Goal: Obtain resource: Download file/media

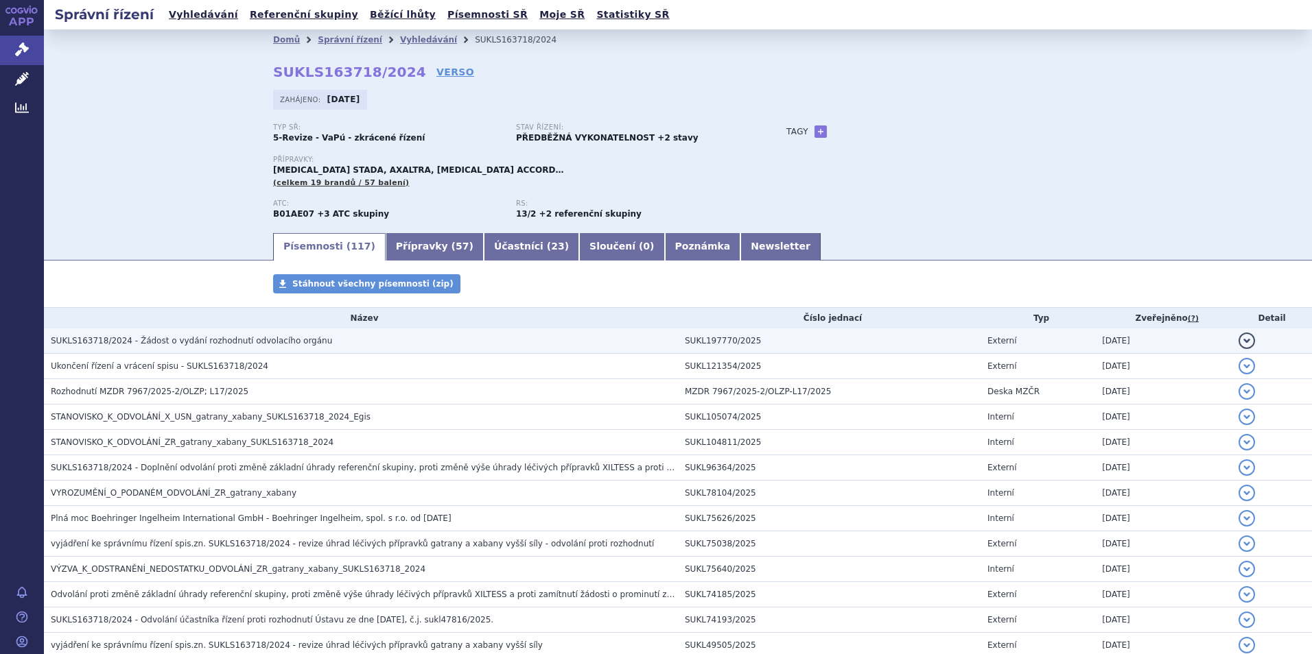
click at [205, 340] on span "SUKLS163718/2024 - Žádost o vydání rozhodnutí odvolacího orgánu" at bounding box center [191, 341] width 281 height 10
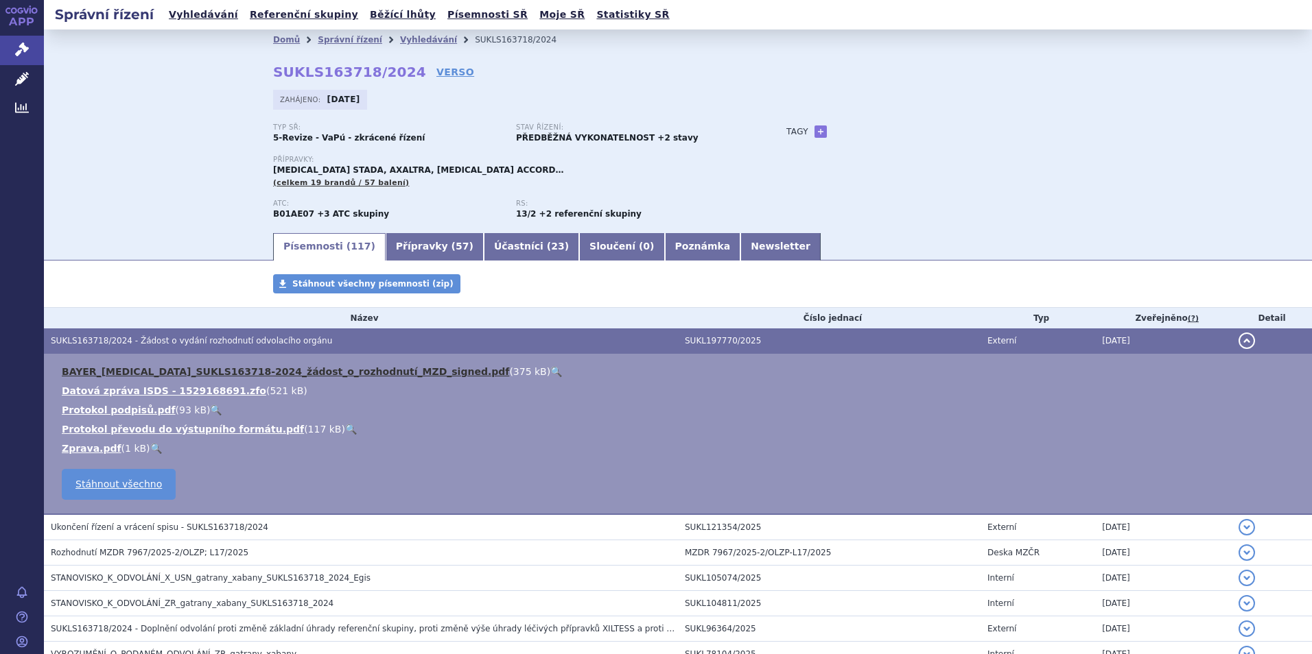
click at [324, 366] on link "BAYER_[MEDICAL_DATA]_SUKLS163718-2024_žádost_o_rozhodnutí_MZD_signed.pdf" at bounding box center [285, 371] width 447 height 11
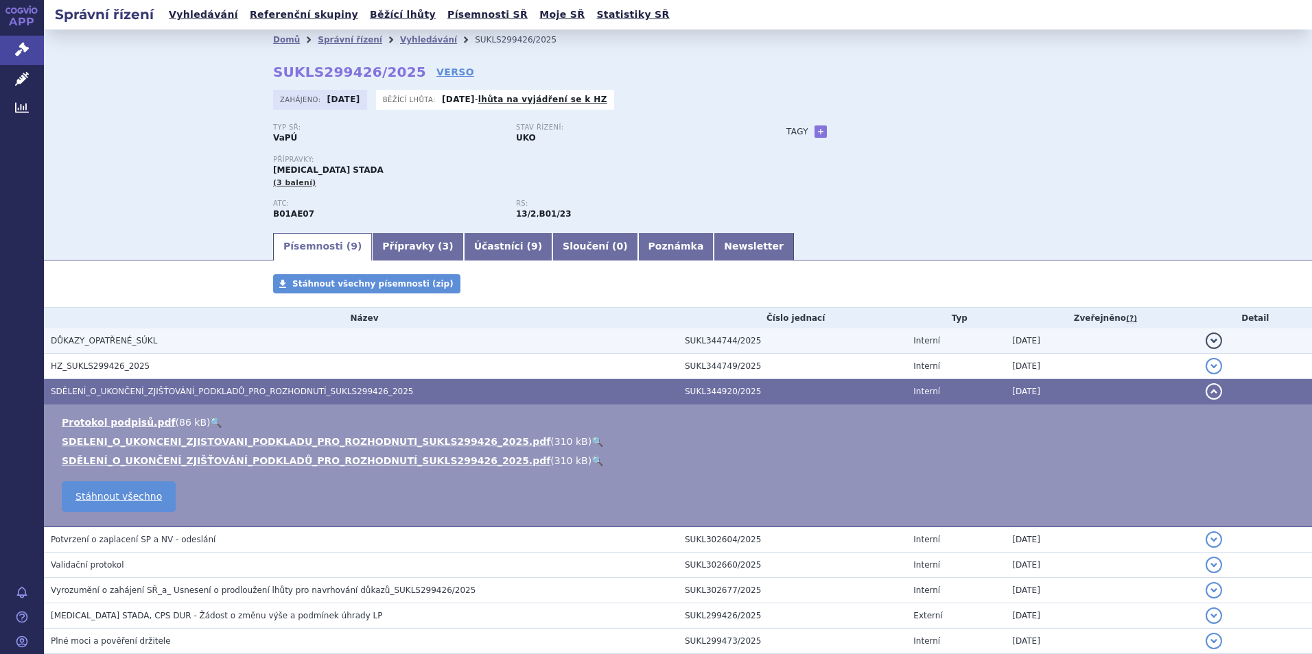
scroll to position [108, 0]
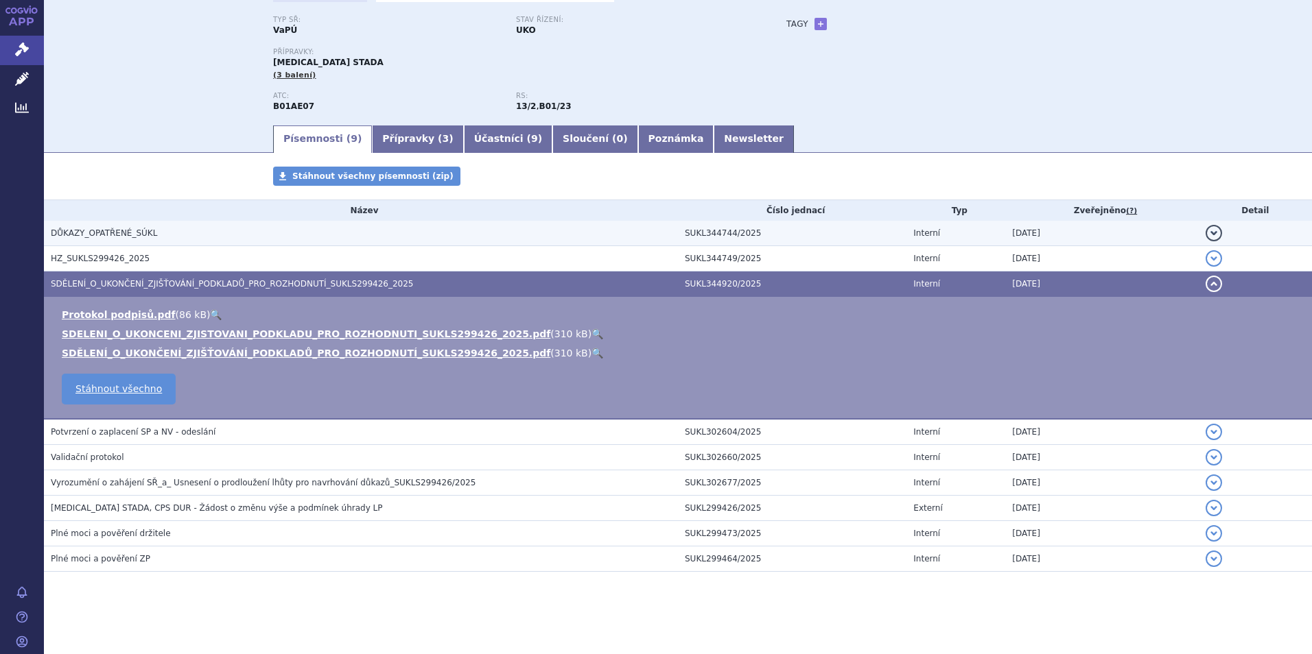
click at [108, 232] on span "DŮKAZY_OPATŘENÉ_SÚKL" at bounding box center [104, 233] width 106 height 10
